Goal: Task Accomplishment & Management: Complete application form

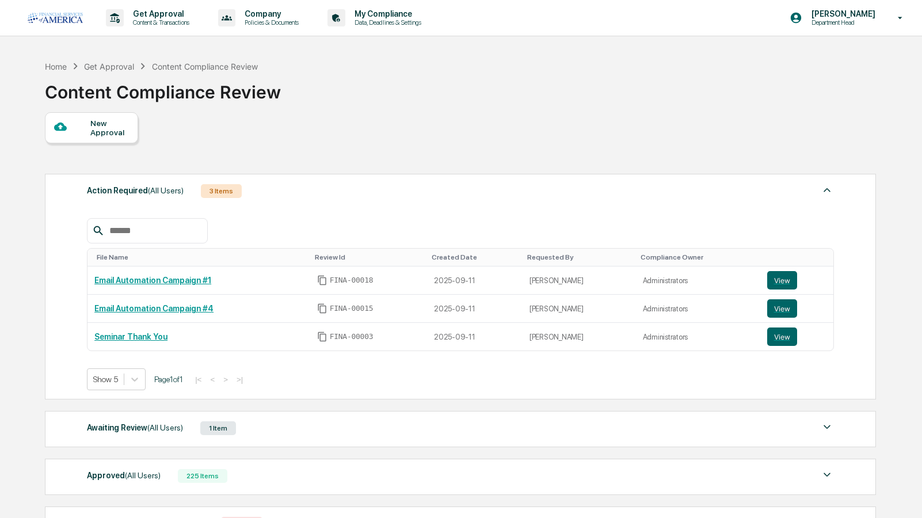
click at [111, 123] on div "New Approval" at bounding box center [109, 128] width 39 height 18
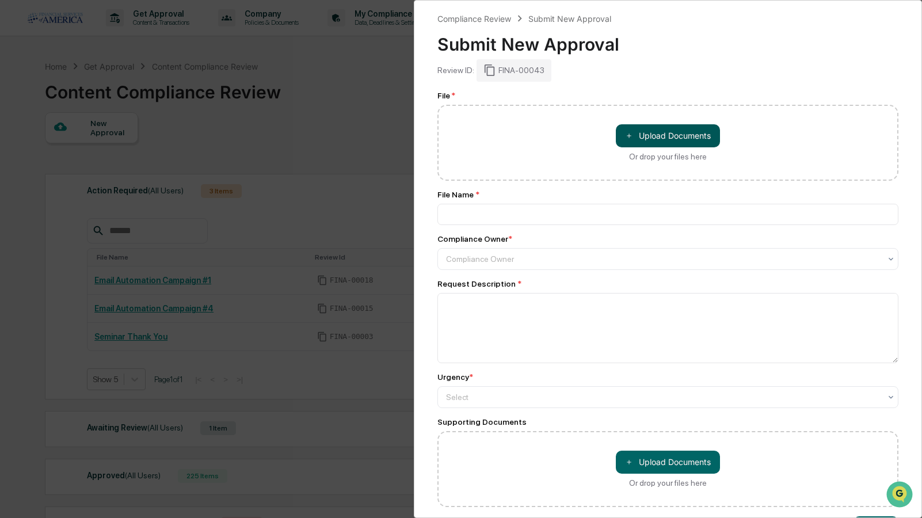
click at [675, 135] on button "＋ Upload Documents" at bounding box center [668, 135] width 104 height 23
type input "**********"
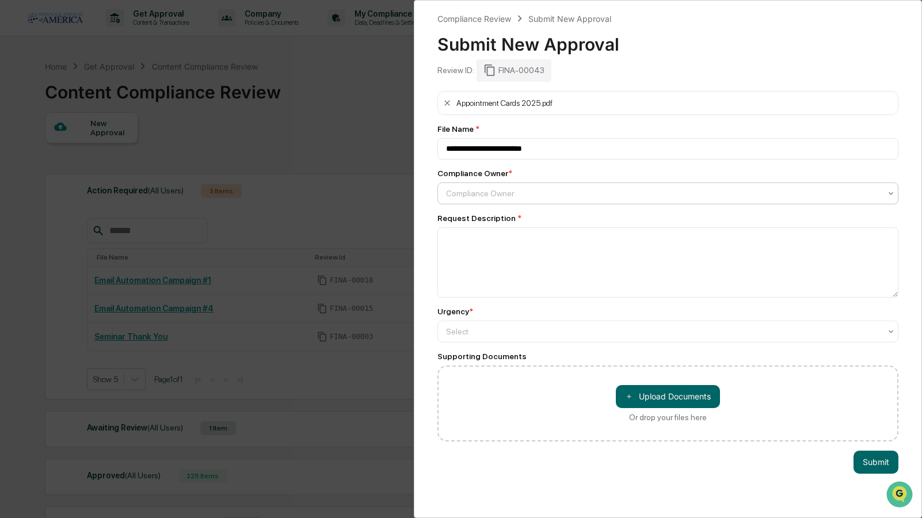
click at [507, 197] on div "Compliance Owner" at bounding box center [663, 193] width 434 height 9
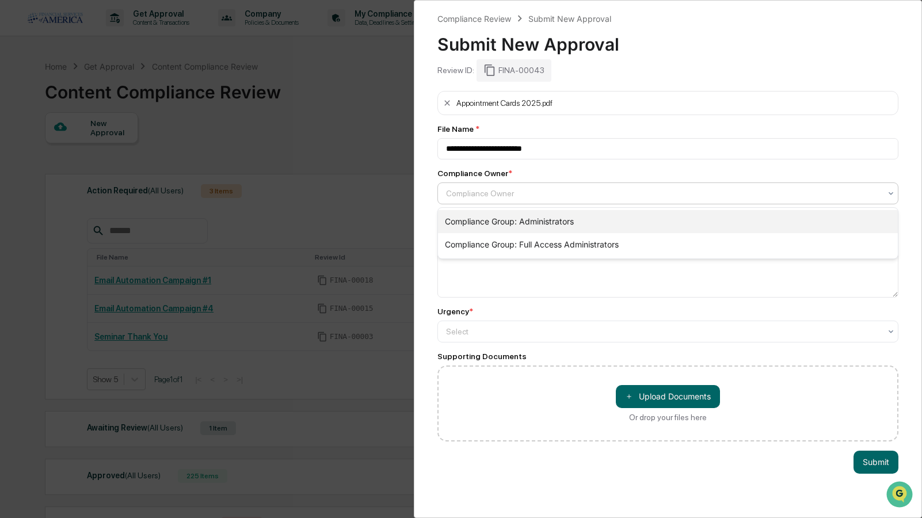
click at [487, 221] on div "Compliance Group: Administrators" at bounding box center [668, 221] width 460 height 23
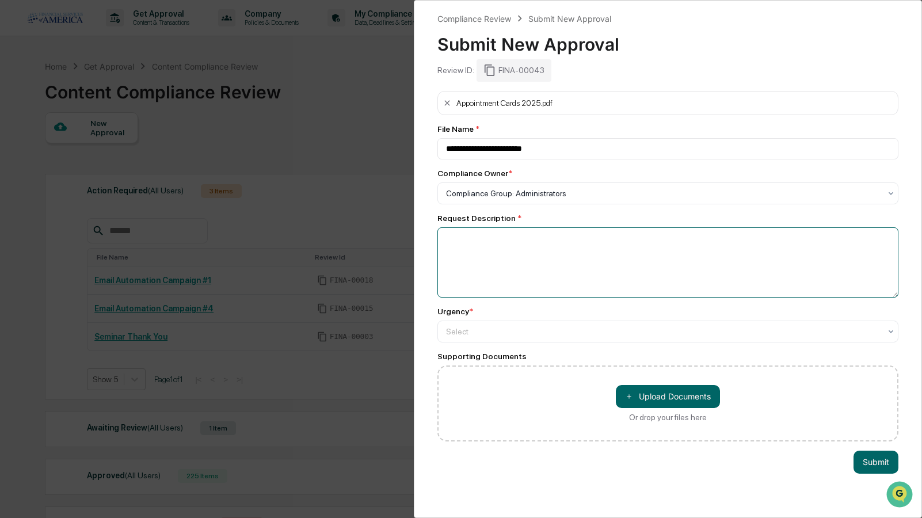
click at [473, 239] on textarea at bounding box center [667, 262] width 461 height 70
type textarea "*"
type textarea "**********"
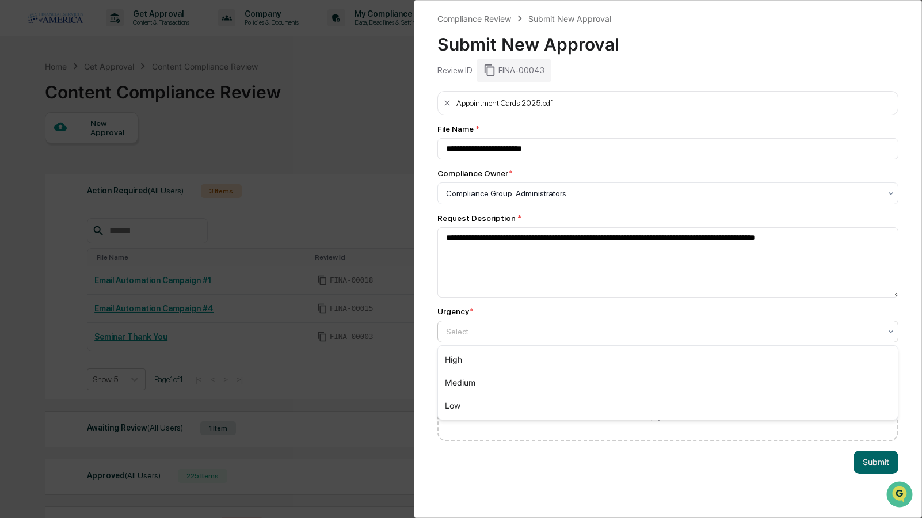
click at [467, 327] on div "Select" at bounding box center [663, 331] width 434 height 9
click at [453, 363] on div "High" at bounding box center [668, 359] width 460 height 23
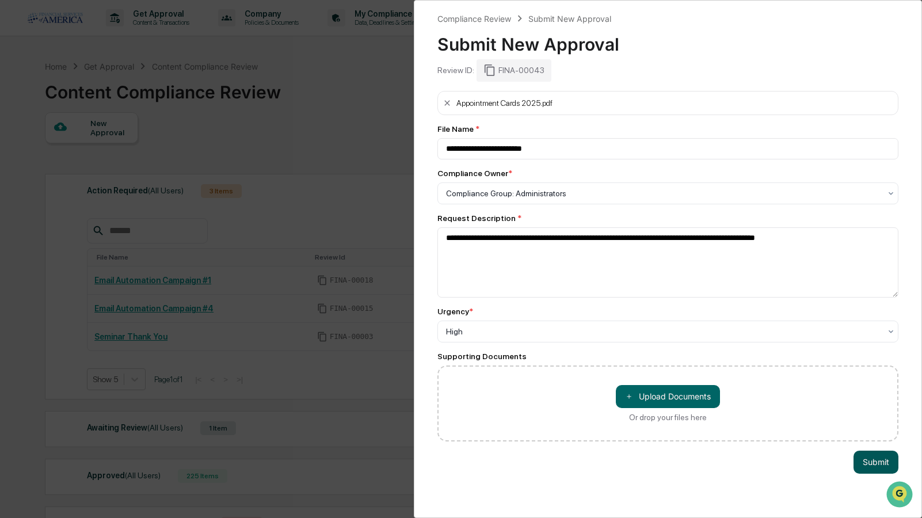
click at [875, 459] on button "Submit" at bounding box center [875, 462] width 45 height 23
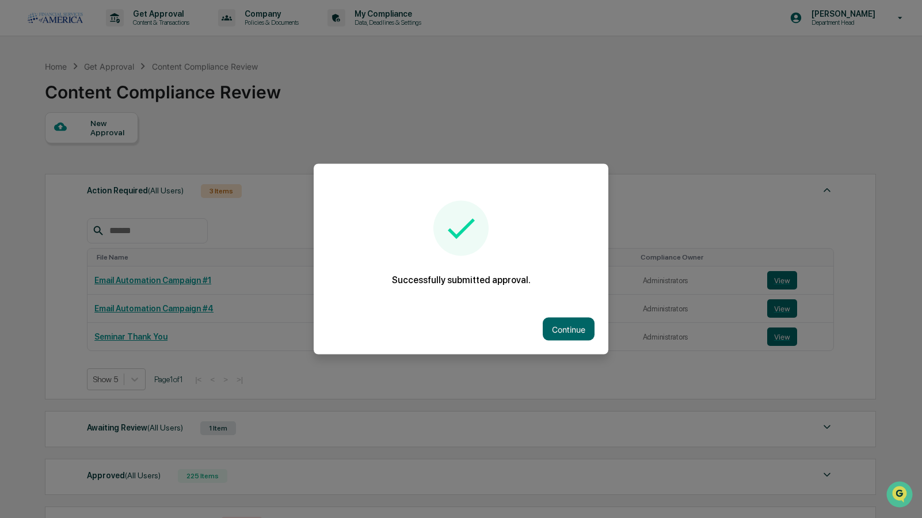
click at [580, 341] on div "Continue" at bounding box center [461, 329] width 295 height 51
click at [566, 322] on button "Continue" at bounding box center [569, 329] width 52 height 23
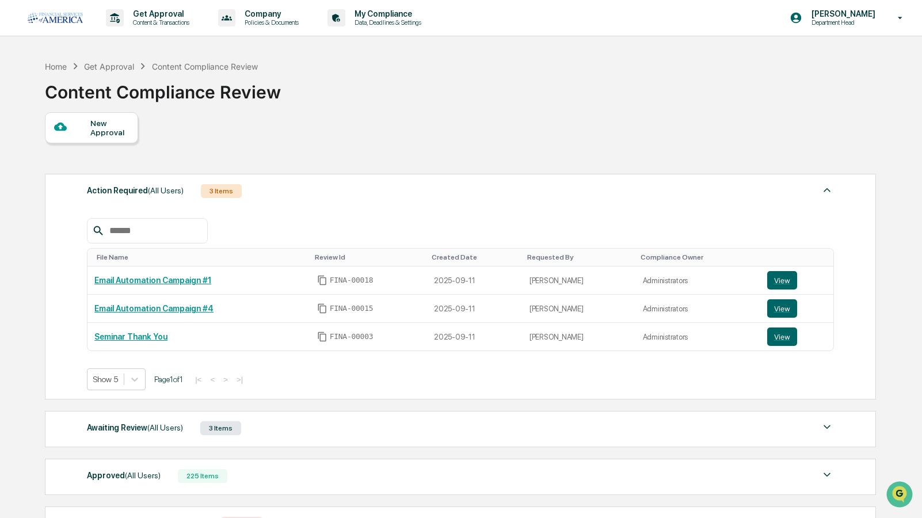
click at [226, 428] on div "3 Items" at bounding box center [220, 428] width 41 height 14
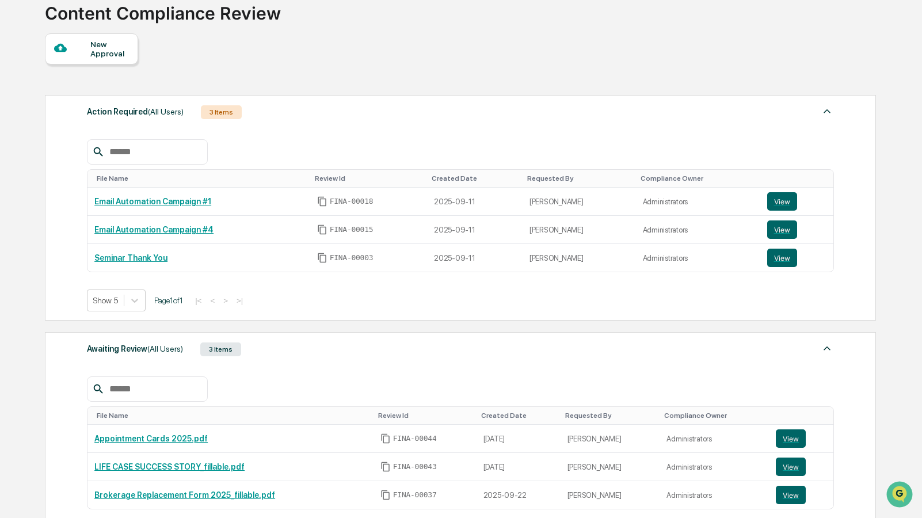
scroll to position [82, 0]
